Goal: Transaction & Acquisition: Book appointment/travel/reservation

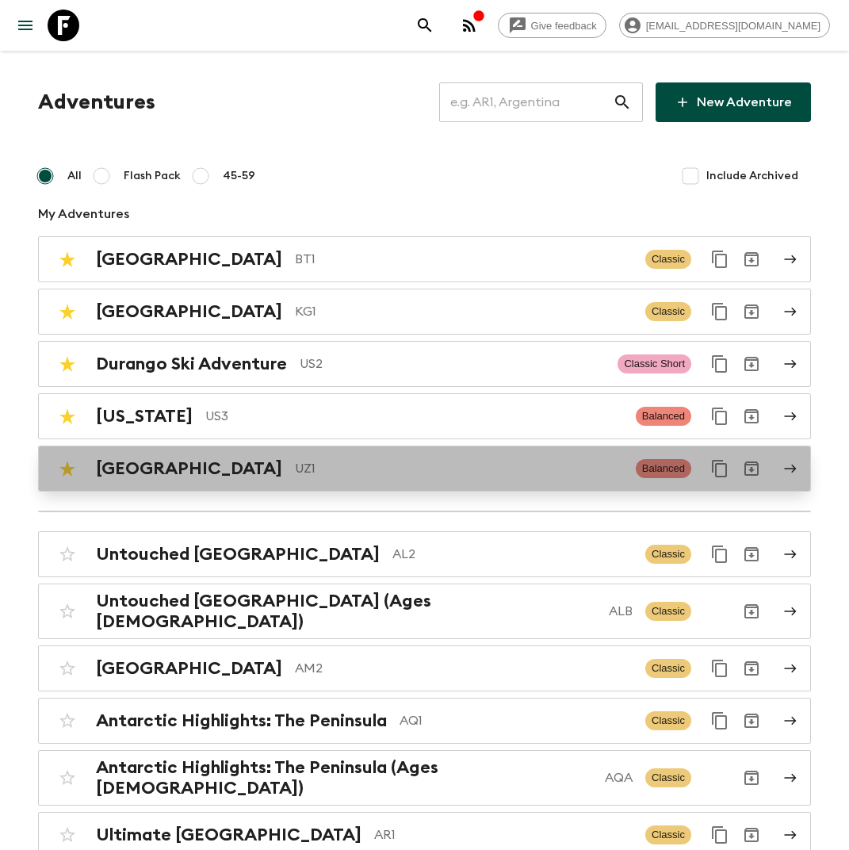
click at [295, 466] on p "UZ1" at bounding box center [459, 468] width 328 height 19
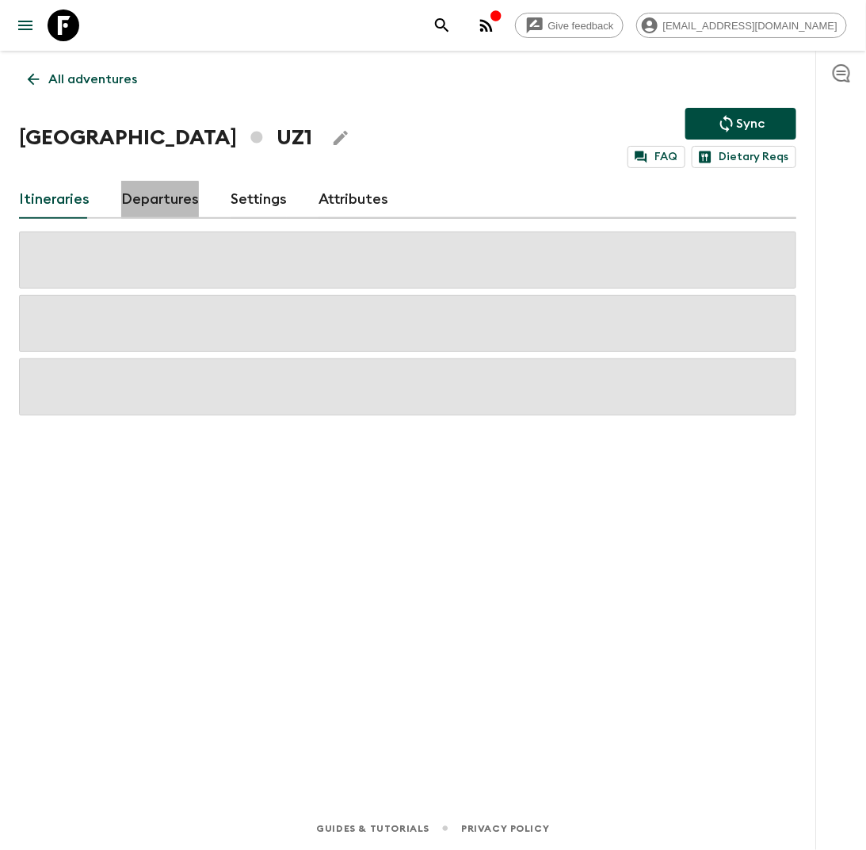
click at [148, 204] on link "Departures" at bounding box center [160, 200] width 78 height 38
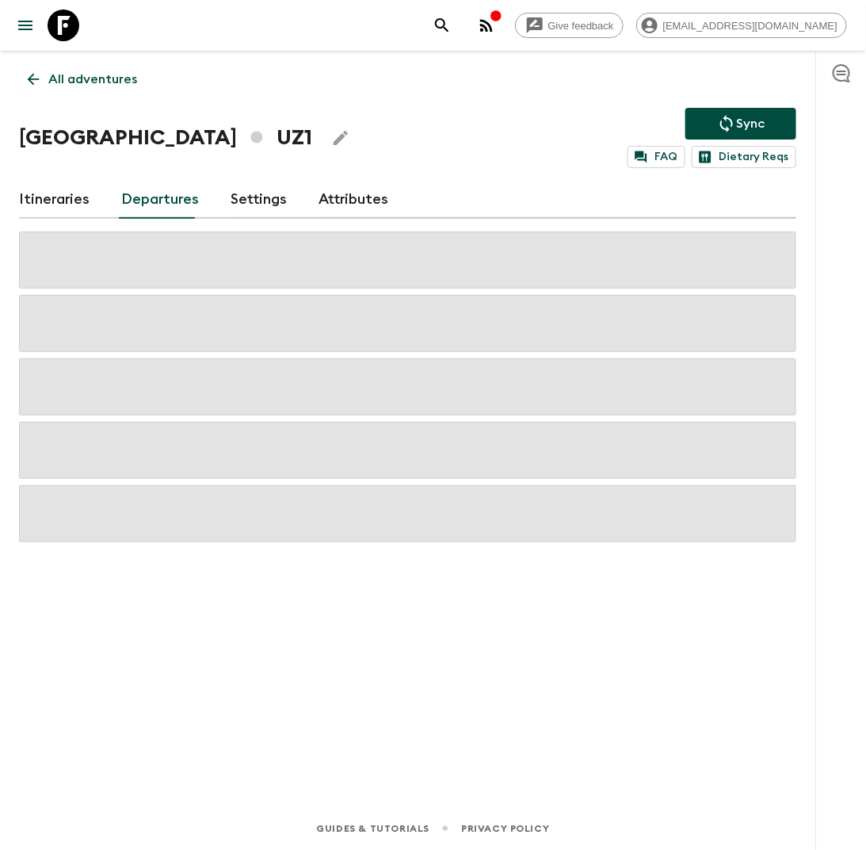
click at [62, 210] on link "Itineraries" at bounding box center [54, 200] width 71 height 38
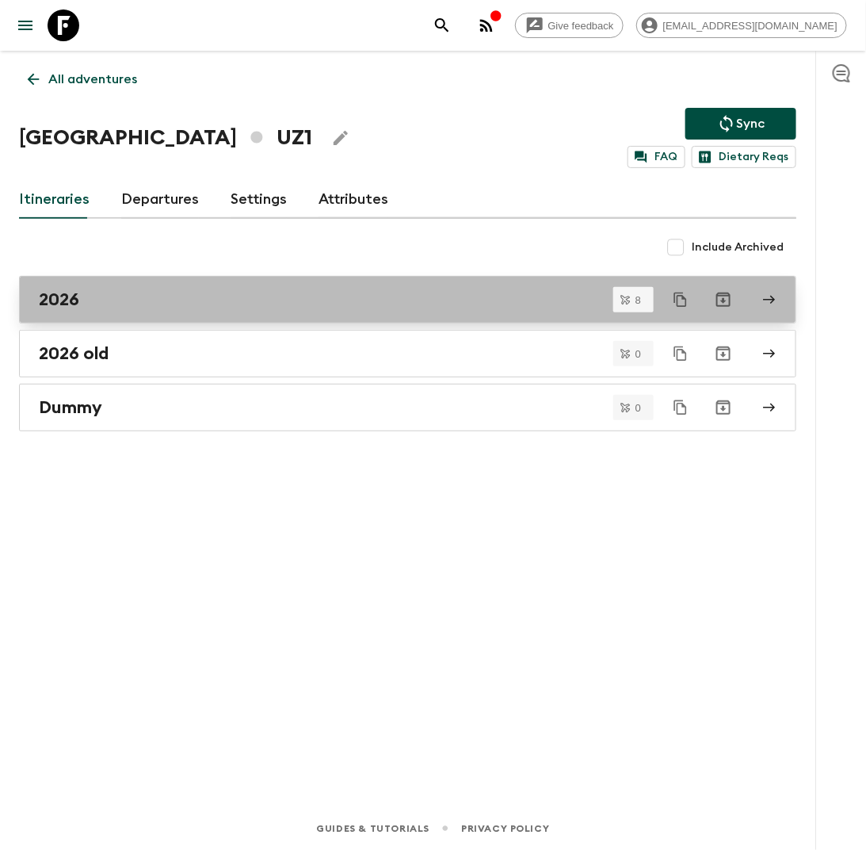
click at [283, 303] on div "2026" at bounding box center [393, 299] width 708 height 21
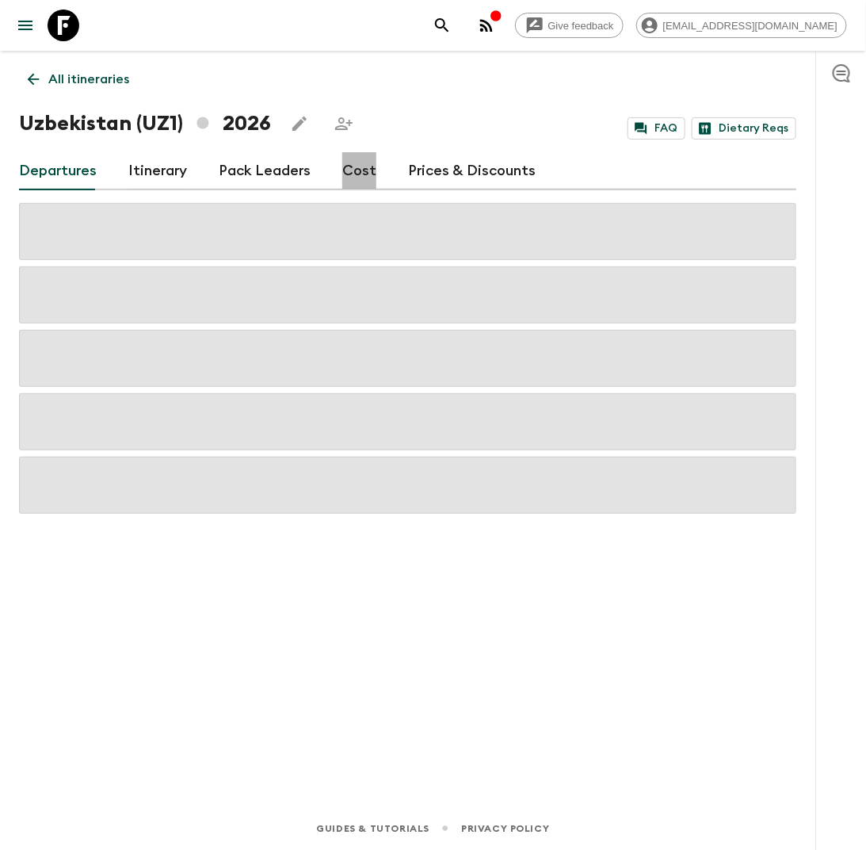
click at [352, 178] on link "Cost" at bounding box center [359, 171] width 34 height 38
